Goal: Transaction & Acquisition: Purchase product/service

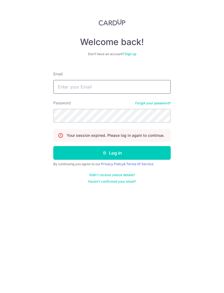
click at [167, 86] on input "Email" at bounding box center [111, 87] width 117 height 14
type input "Melodyleong25@gmail.com"
click at [155, 152] on button "Log in" at bounding box center [111, 153] width 117 height 14
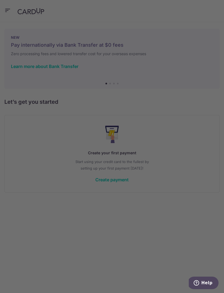
click at [196, 182] on div at bounding box center [113, 148] width 226 height 296
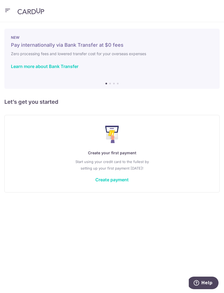
click at [125, 178] on link "Create payment" at bounding box center [111, 179] width 33 height 5
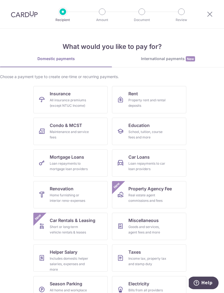
click at [92, 193] on link "Renovation Home furnishing or interior reno-expenses" at bounding box center [70, 194] width 74 height 27
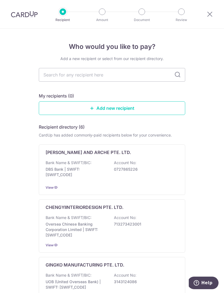
click at [136, 110] on link "Add new recipient" at bounding box center [112, 108] width 146 height 14
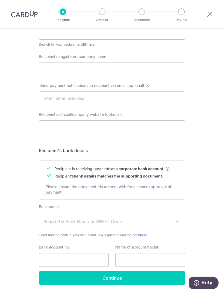
scroll to position [131, 0]
click at [113, 221] on span "Search by Bank Name or SWIFT Code" at bounding box center [107, 221] width 128 height 7
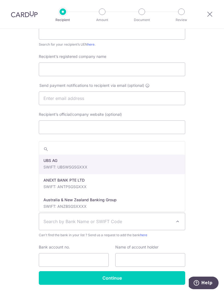
click at [99, 220] on span "Search by Bank Name or SWIFT Code" at bounding box center [107, 221] width 128 height 7
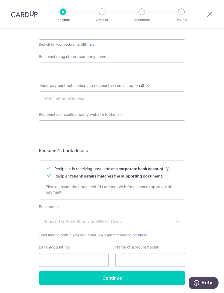
click at [111, 221] on span "Search by Bank Name or SWIFT Code" at bounding box center [107, 221] width 128 height 7
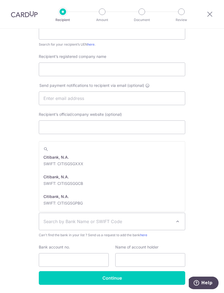
scroll to position [409, 0]
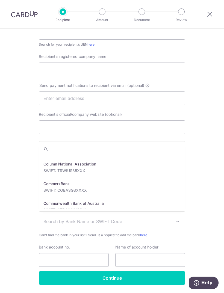
click at [198, 129] on div "Who would you like to pay? Your recipient does not need a CardUp account to rec…" at bounding box center [112, 104] width 224 height 412
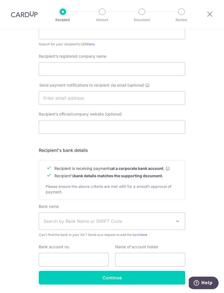
scroll to position [131, 0]
click at [107, 221] on span "Search by Bank Name or SWIFT Code" at bounding box center [107, 221] width 128 height 7
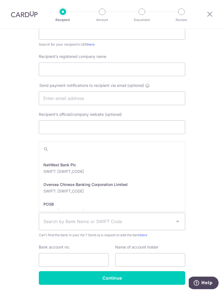
scroll to position [956, 0]
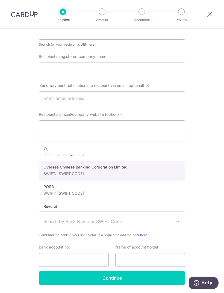
select select "12"
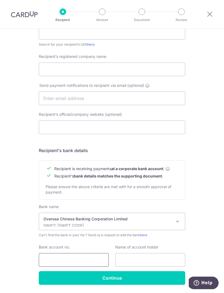
click at [92, 257] on input "Bank account no." at bounding box center [74, 260] width 70 height 14
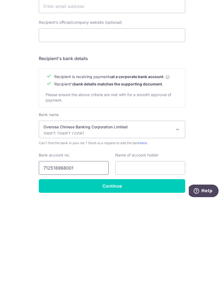
type input "712518968001"
click at [137, 253] on input "text" at bounding box center [150, 260] width 70 height 14
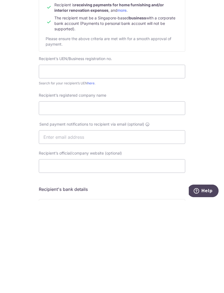
scroll to position [2, 0]
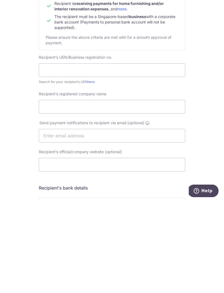
type input "INSPIRE DESIGNERS PTE. LTD"
click at [142, 155] on input "text" at bounding box center [112, 162] width 146 height 14
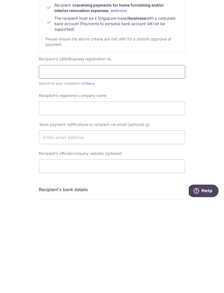
scroll to position [0, 0]
type input "1"
type input "201734955W"
click at [115, 193] on input "Recipient’s registered company name" at bounding box center [112, 200] width 146 height 14
click at [153, 222] on input "text" at bounding box center [112, 229] width 146 height 14
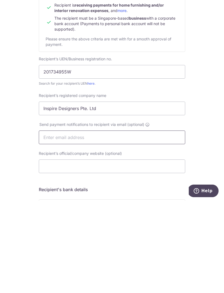
click button "Submit Request" at bounding box center [0, 0] width 0 height 0
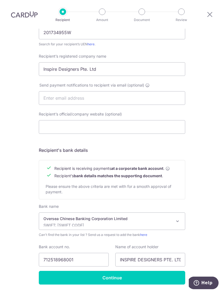
scroll to position [131, 0]
click at [105, 62] on input "Inspire Designers Pte. Ltd" at bounding box center [112, 69] width 146 height 14
click at [103, 62] on input "Inspire Designers Pte. Ltd" at bounding box center [112, 69] width 146 height 14
type input "Inspire Designers Pte. Ltd."
click at [205, 164] on div "Who would you like to pay? Your recipient does not need a CardUp account to rec…" at bounding box center [112, 104] width 224 height 412
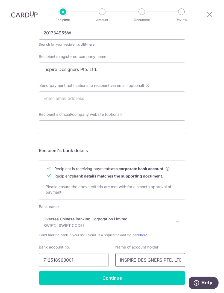
click at [177, 253] on input "INSPIRE DESIGNERS PTE. LTD" at bounding box center [150, 260] width 70 height 14
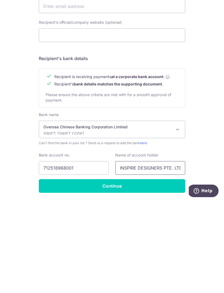
click at [178, 253] on input "INSPIRE DESIGNERS PTE. LTD" at bounding box center [150, 260] width 70 height 14
type input "INSPIRE DESIGNERS PTE. LTD."
click at [42, 213] on span "Oversea Chinese Banking Corporation Limited SWIFT: [SWIFT_CODE]" at bounding box center [112, 221] width 146 height 17
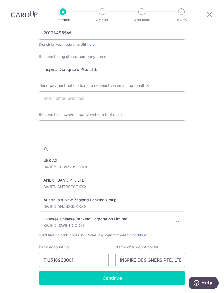
scroll to position [936, 0]
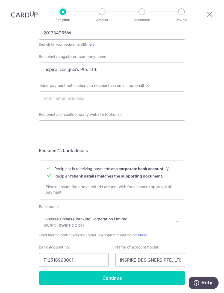
click at [173, 271] on input "Continue" at bounding box center [112, 278] width 146 height 14
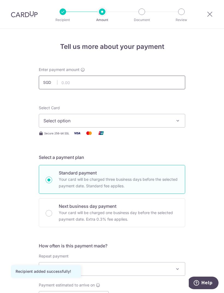
click at [140, 84] on input "text" at bounding box center [112, 83] width 146 height 14
click at [134, 123] on span "Select option" at bounding box center [106, 120] width 127 height 7
type input "4,747.10"
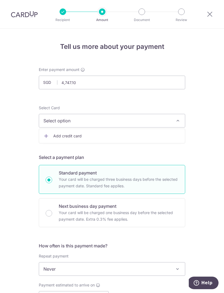
click at [119, 139] on link "Add credit card" at bounding box center [112, 136] width 146 height 10
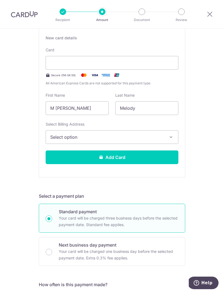
scroll to position [106, 0]
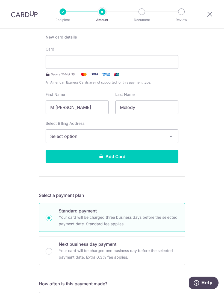
click at [160, 139] on span "Select option" at bounding box center [106, 136] width 113 height 7
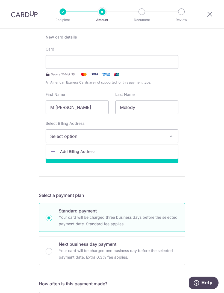
click at [140, 153] on span "Add Billing Address" at bounding box center [116, 151] width 113 height 5
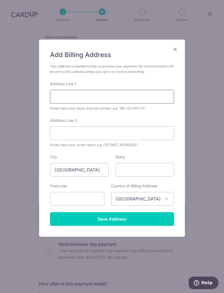
click at [136, 94] on input "Address Line 1" at bounding box center [112, 97] width 124 height 14
type input "997C Buangkok Crescent #04-839"
click at [146, 172] on input "State" at bounding box center [144, 170] width 59 height 14
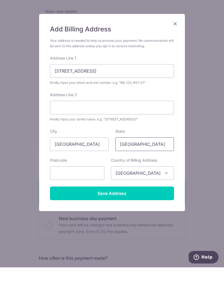
type input "Singapore"
click at [94, 192] on input "text" at bounding box center [77, 199] width 54 height 14
type input "534997"
click at [159, 212] on input "Save Address" at bounding box center [112, 219] width 124 height 14
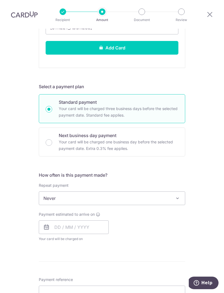
scroll to position [215, 0]
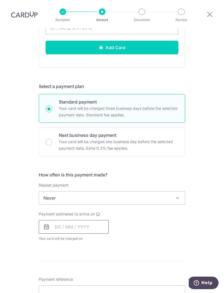
click at [55, 220] on input "text" at bounding box center [74, 227] width 70 height 14
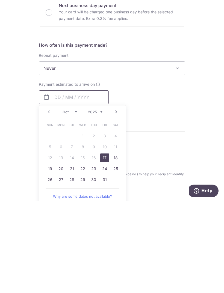
scroll to position [253, 0]
click at [102, 245] on link "17" at bounding box center [104, 249] width 9 height 9
type input "17/10/2025"
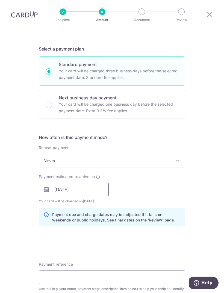
click at [64, 182] on input "17/10/2025" at bounding box center [74, 189] width 70 height 14
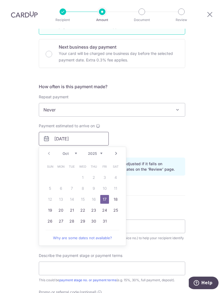
scroll to position [305, 0]
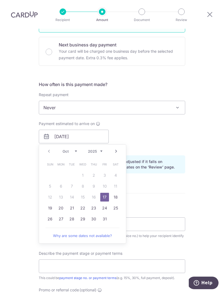
click at [138, 121] on div "Payment estimated to arrive on 17/10/2025 Prev Next Oct Nov Dec 2025 2026 2027 …" at bounding box center [111, 136] width 153 height 30
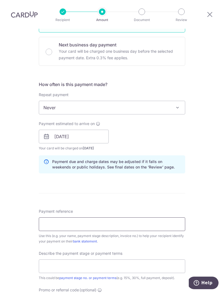
click at [49, 217] on input "Payment reference" at bounding box center [112, 224] width 146 height 14
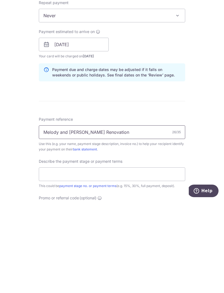
type input "Melody and Owen Renovation"
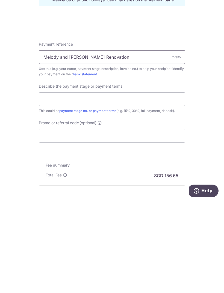
scroll to position [381, 0]
